Goal: Transaction & Acquisition: Download file/media

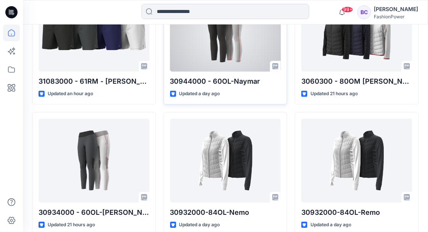
scroll to position [433, 0]
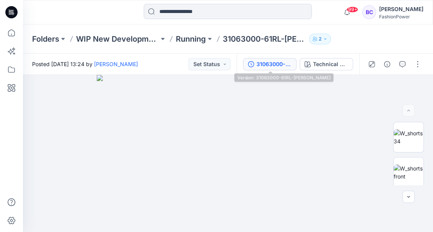
click at [267, 65] on div "31063000-61RL-Raisa" at bounding box center [273, 64] width 35 height 8
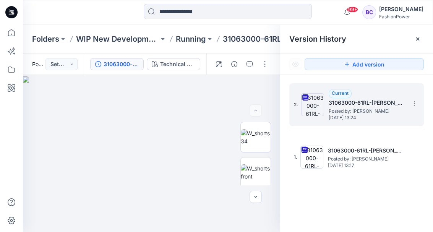
click at [407, 106] on div "2. Current 31063000-61RL-Raisa Posted by: Bibi Castelijns Tuesday, September 23…" at bounding box center [351, 104] width 115 height 37
click at [412, 103] on icon at bounding box center [414, 103] width 6 height 6
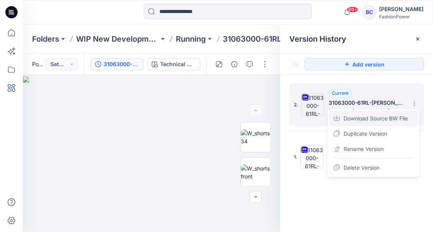
click at [383, 116] on span "Download Source BW File" at bounding box center [375, 118] width 64 height 9
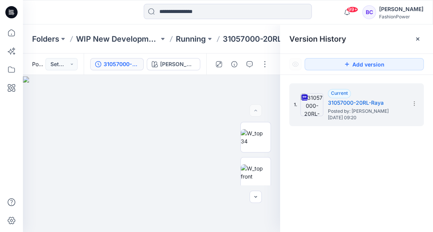
click at [288, 109] on div "1. Current 31057000-20RL-Raya Posted by: [PERSON_NAME] [DATE] 09:20" at bounding box center [356, 159] width 153 height 168
click at [413, 103] on icon at bounding box center [414, 103] width 6 height 6
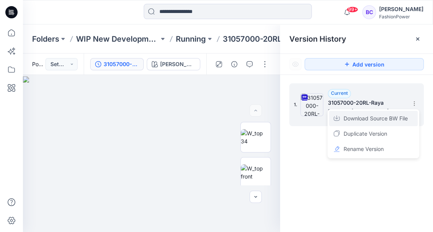
click at [398, 116] on span "Download Source BW File" at bounding box center [375, 118] width 64 height 9
